Goal: Find specific page/section: Find specific page/section

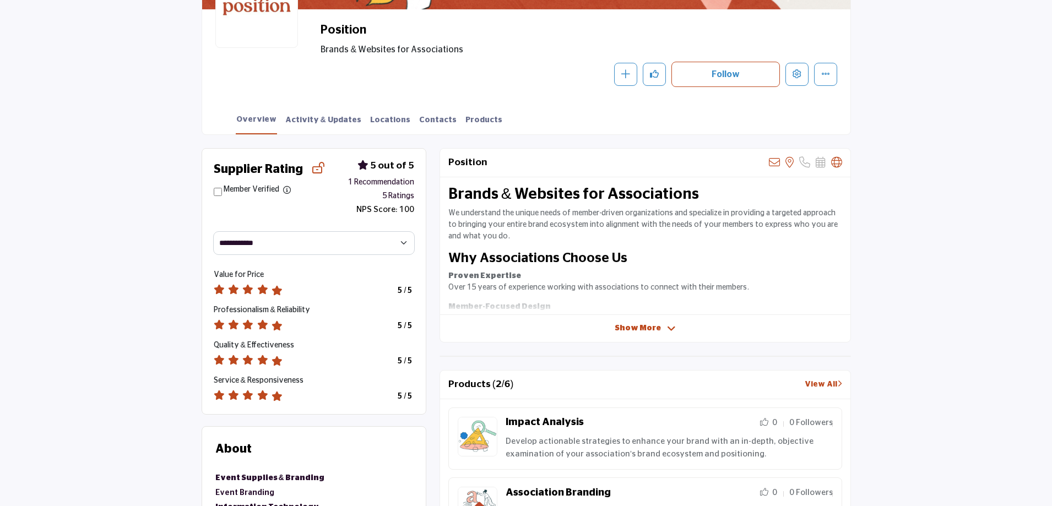
scroll to position [331, 0]
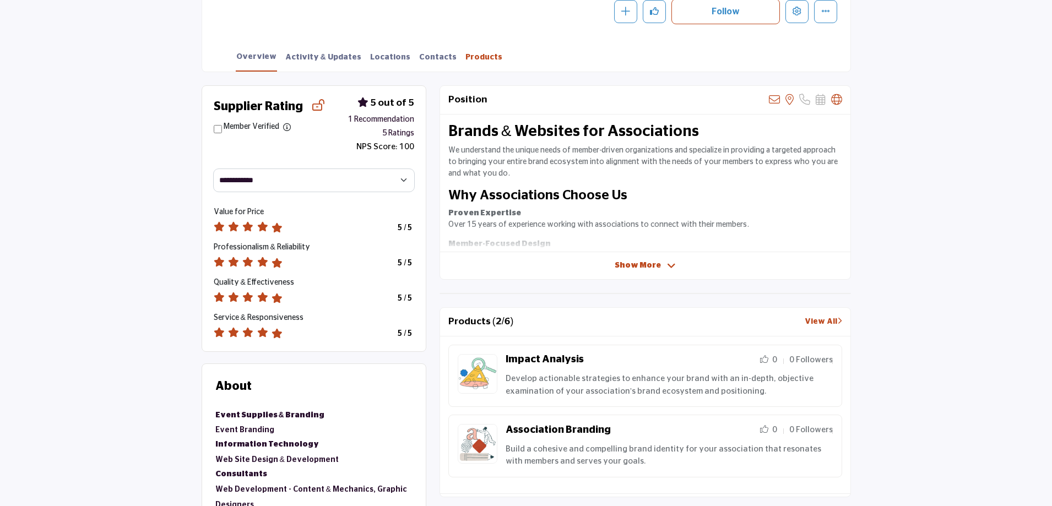
click at [465, 57] on link "Products" at bounding box center [484, 61] width 38 height 19
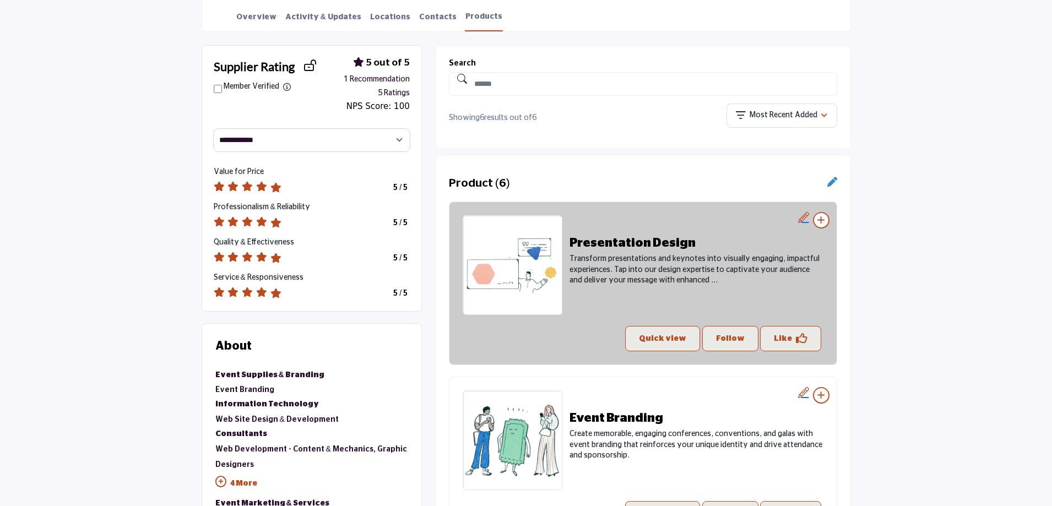
scroll to position [386, 0]
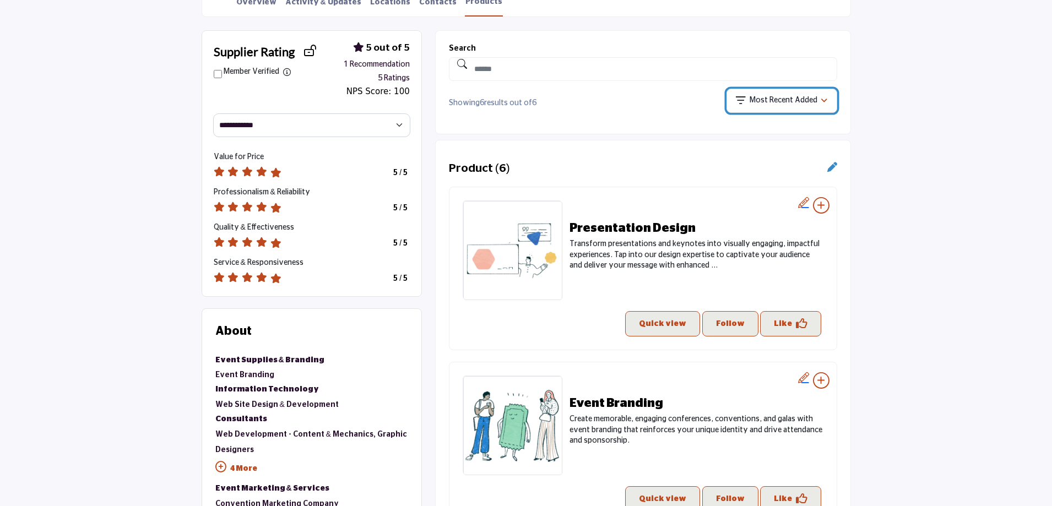
click at [799, 101] on p "Most Recent Added" at bounding box center [784, 100] width 68 height 11
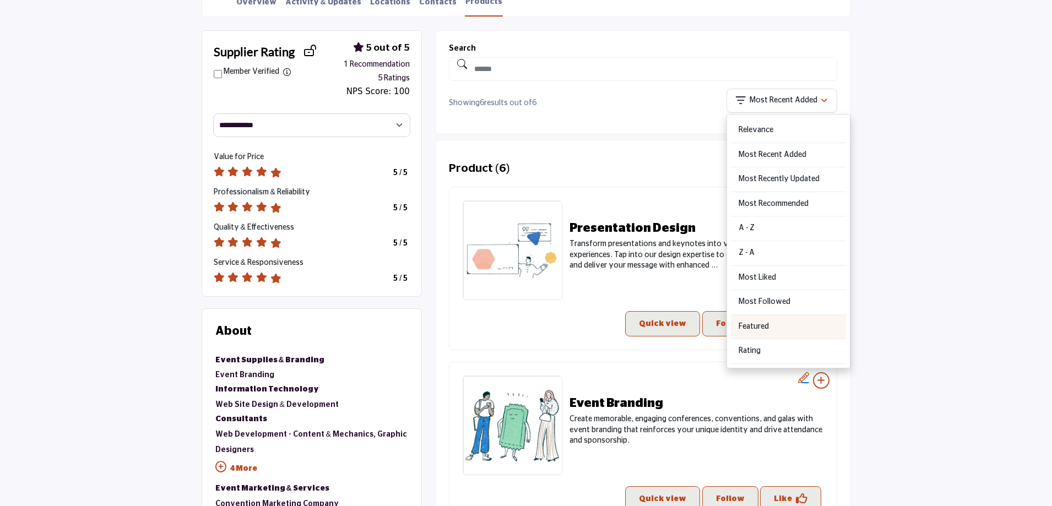
click at [785, 324] on div "Featured" at bounding box center [788, 327] width 115 height 25
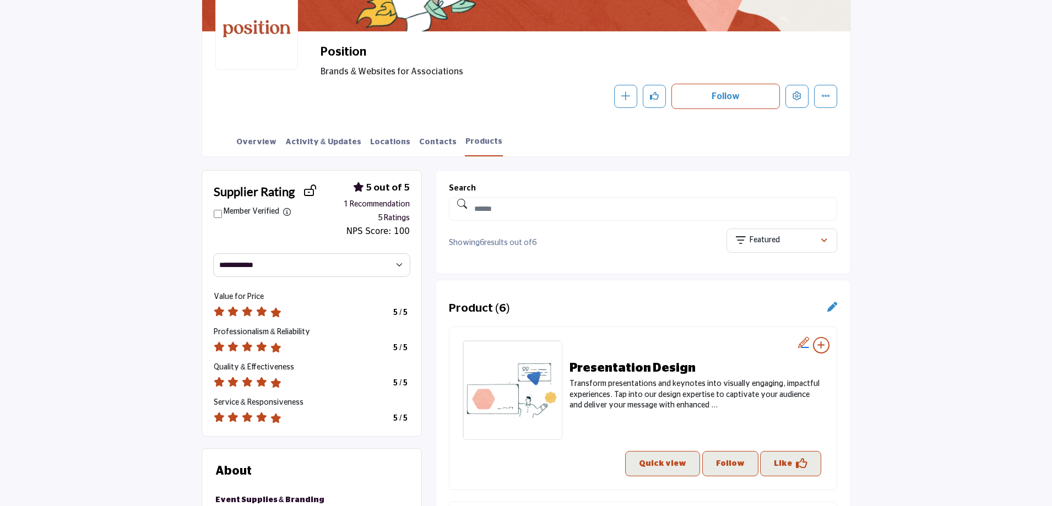
scroll to position [220, 0]
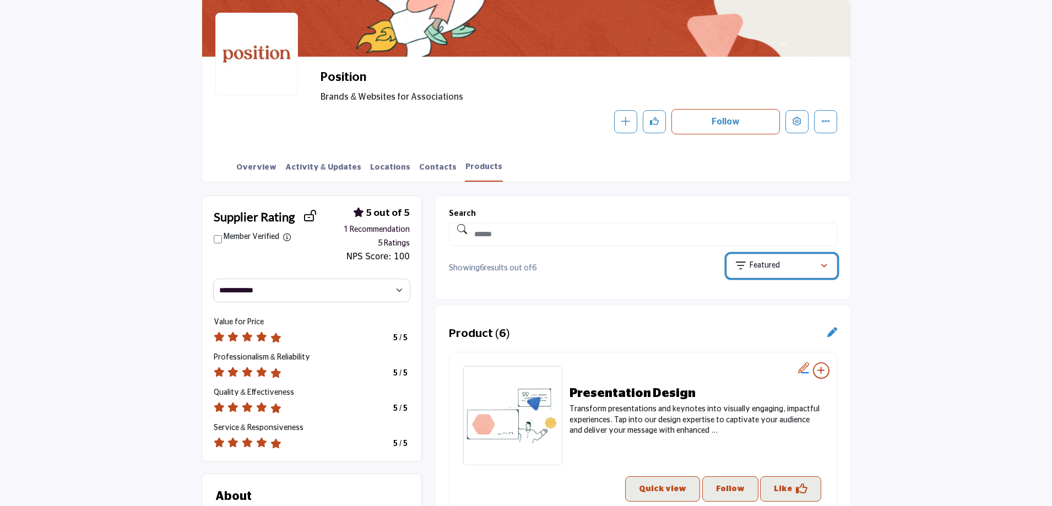
click at [814, 269] on div "Featured" at bounding box center [778, 265] width 85 height 13
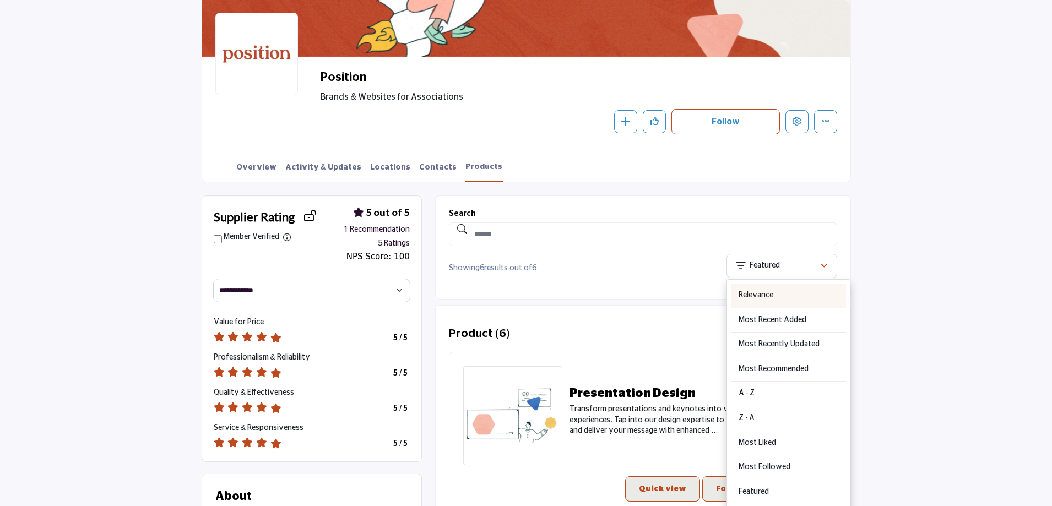
click at [769, 289] on div "Relevance" at bounding box center [788, 296] width 115 height 25
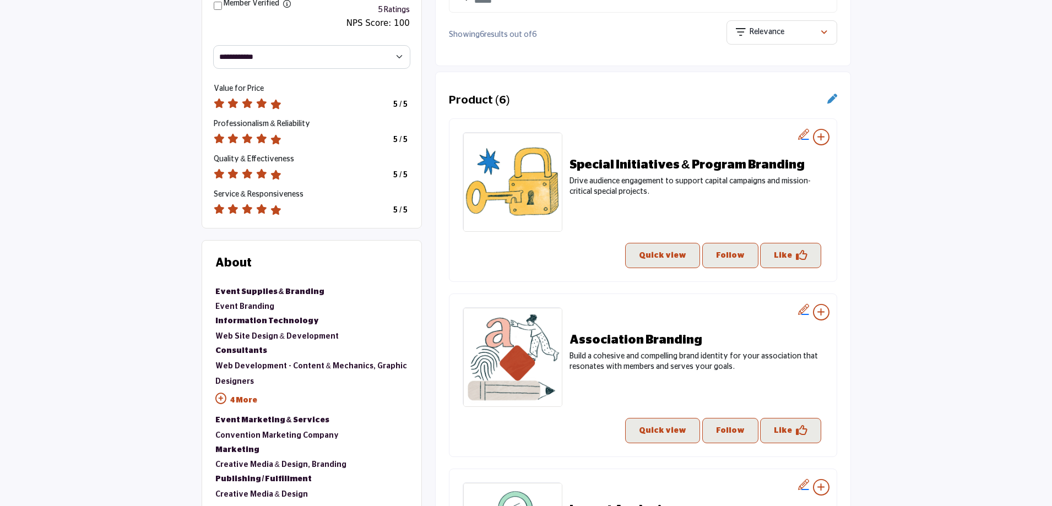
scroll to position [386, 0]
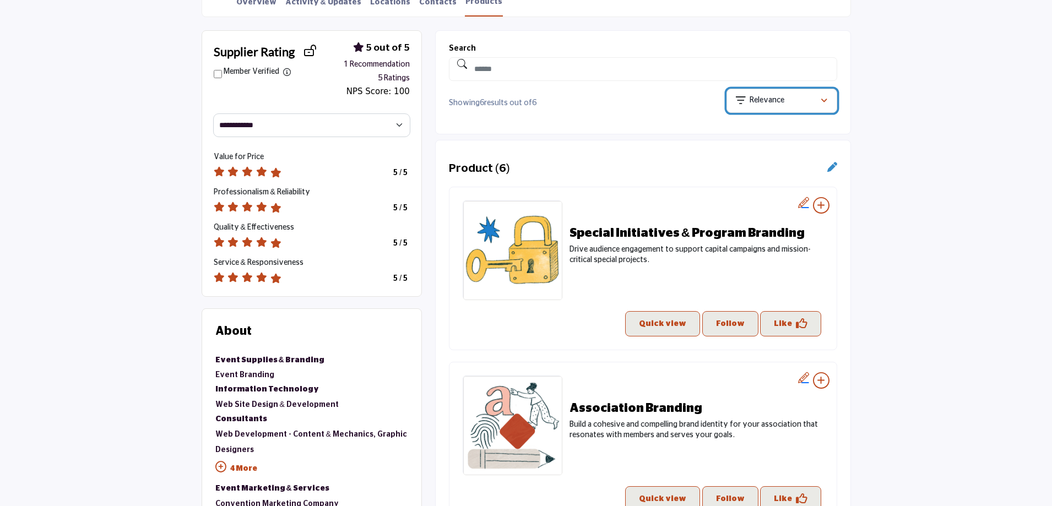
click at [781, 100] on p "Relevance" at bounding box center [767, 100] width 35 height 11
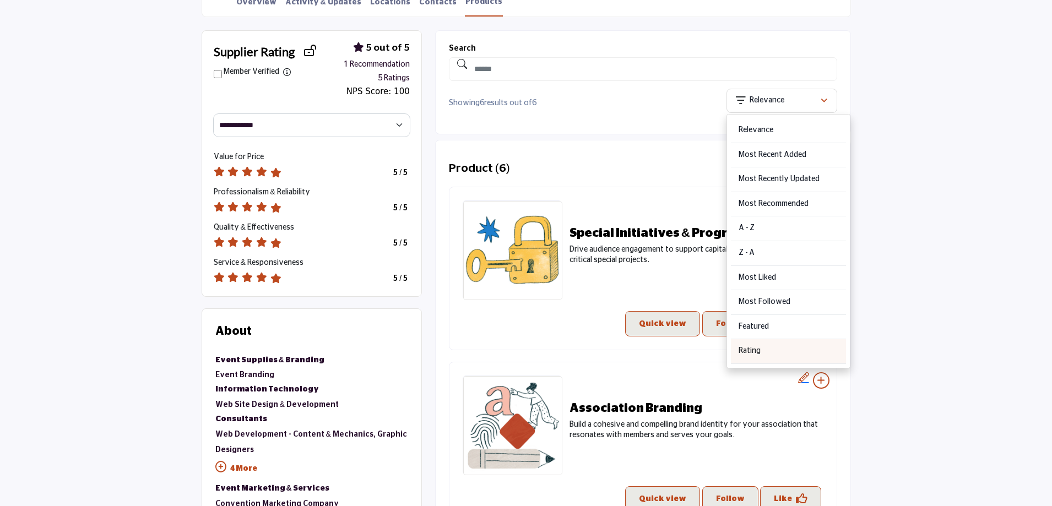
click at [757, 351] on div "Rating" at bounding box center [788, 351] width 115 height 25
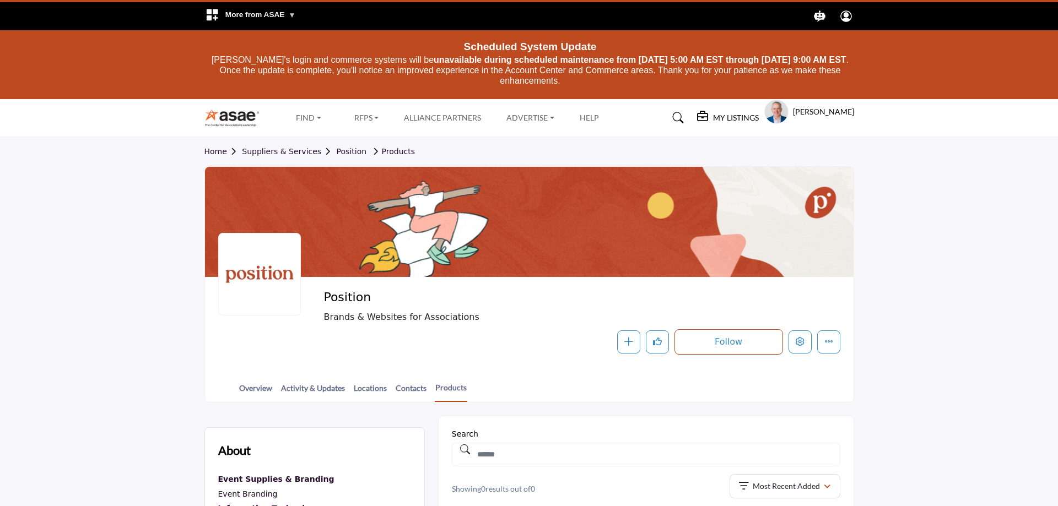
scroll to position [220, 0]
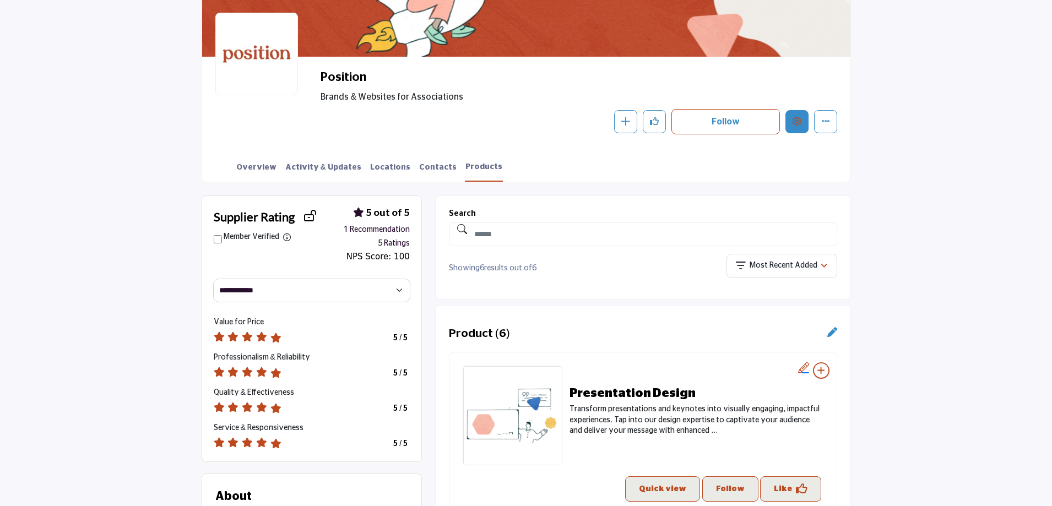
click at [796, 127] on button "Edit company" at bounding box center [797, 121] width 23 height 23
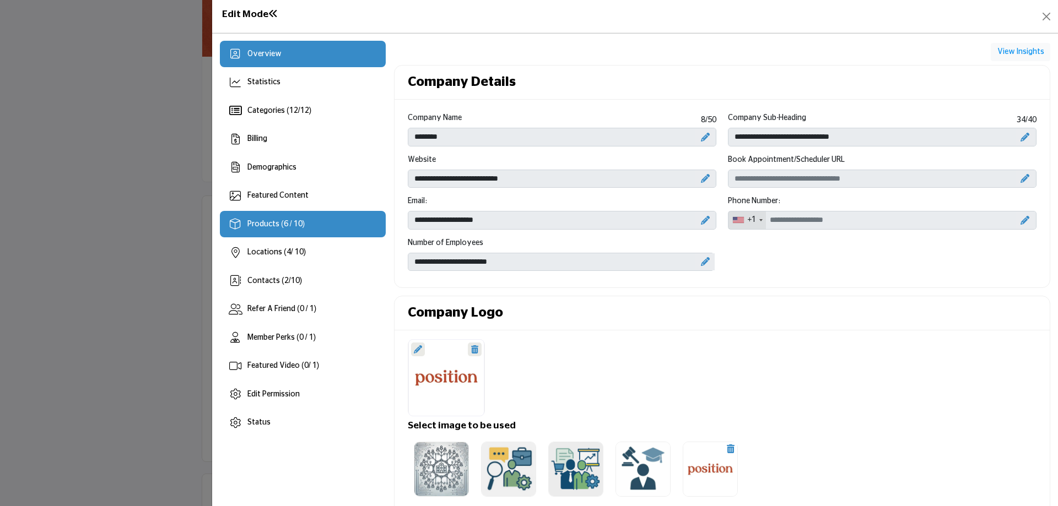
click at [299, 223] on span "Products (6 / 10)" at bounding box center [275, 224] width 57 height 8
